Goal: Information Seeking & Learning: Check status

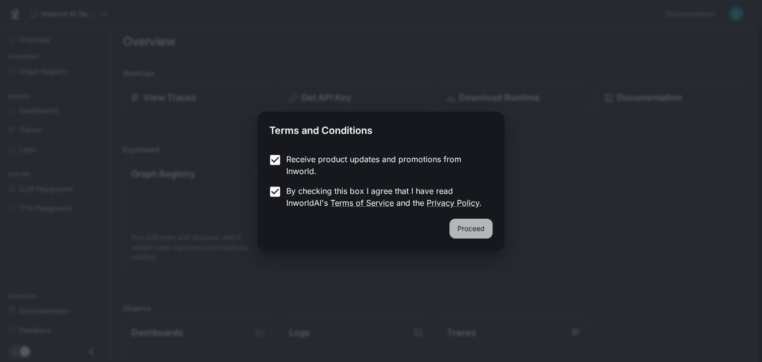
click at [479, 229] on button "Proceed" at bounding box center [470, 229] width 43 height 20
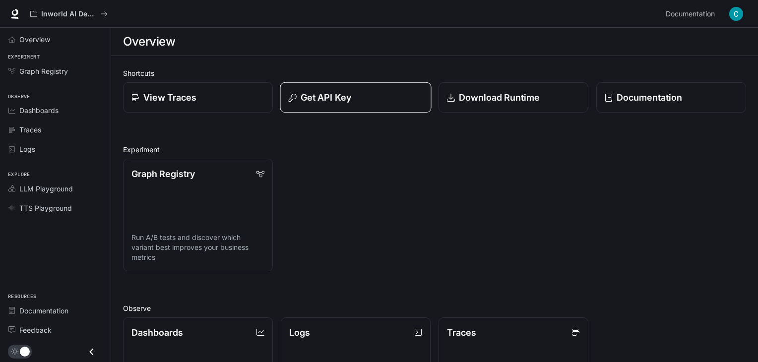
click at [322, 99] on p "Get API Key" at bounding box center [326, 97] width 51 height 13
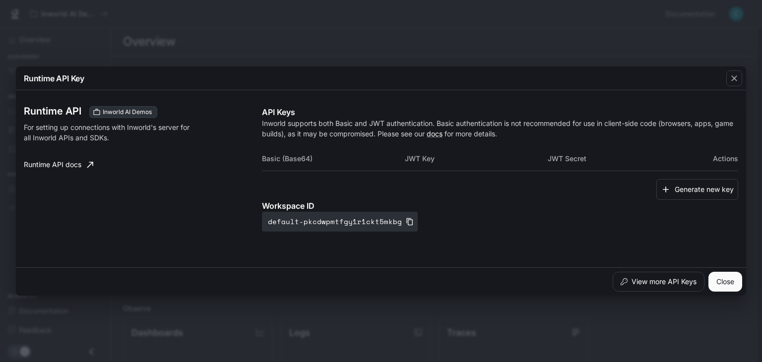
click at [709, 271] on div "View more API Keys Close" at bounding box center [381, 281] width 730 height 28
click at [722, 280] on button "Close" at bounding box center [725, 282] width 34 height 20
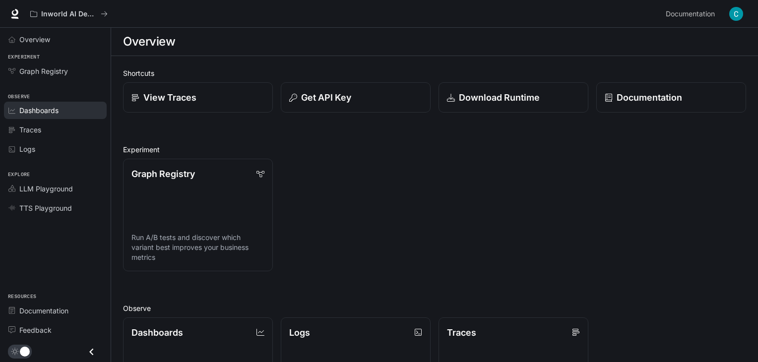
click at [23, 106] on span "Dashboards" at bounding box center [38, 110] width 39 height 10
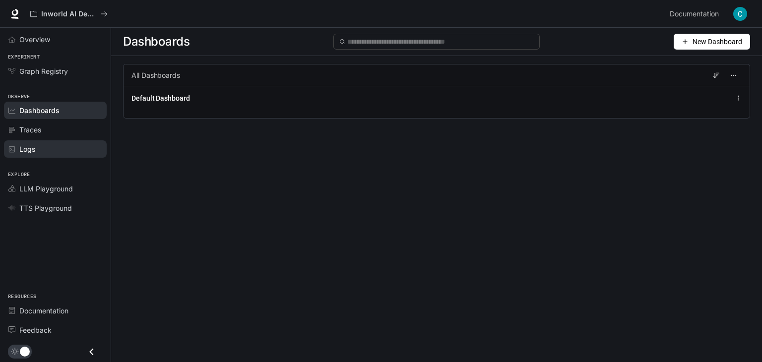
click at [34, 149] on span "Logs" at bounding box center [27, 149] width 16 height 10
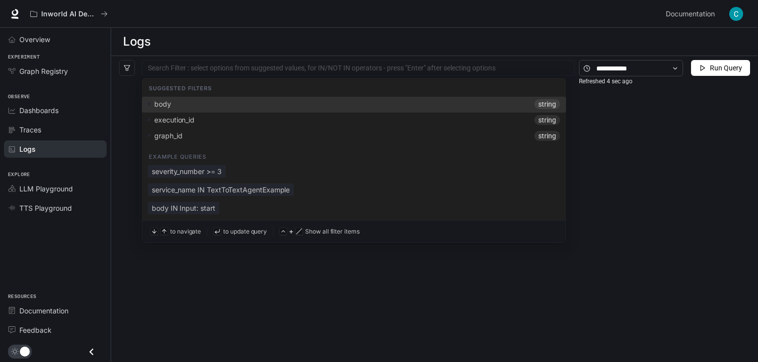
click at [177, 66] on div at bounding box center [358, 68] width 428 height 6
